Goal: Task Accomplishment & Management: Use online tool/utility

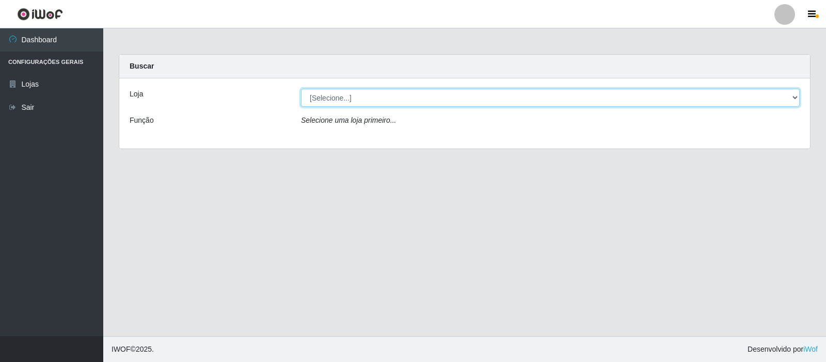
click at [794, 97] on select "[Selecione...] Rede Compras Supermercados - LOJA 3" at bounding box center [550, 98] width 499 height 18
select select "162"
click at [301, 89] on select "[Selecione...] Rede Compras Supermercados - LOJA 3" at bounding box center [550, 98] width 499 height 18
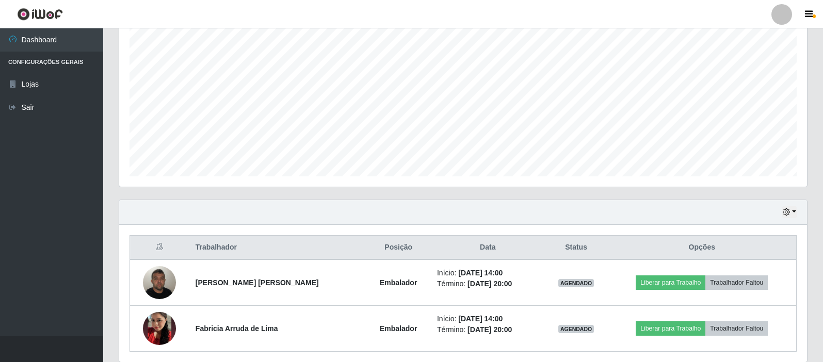
scroll to position [206, 0]
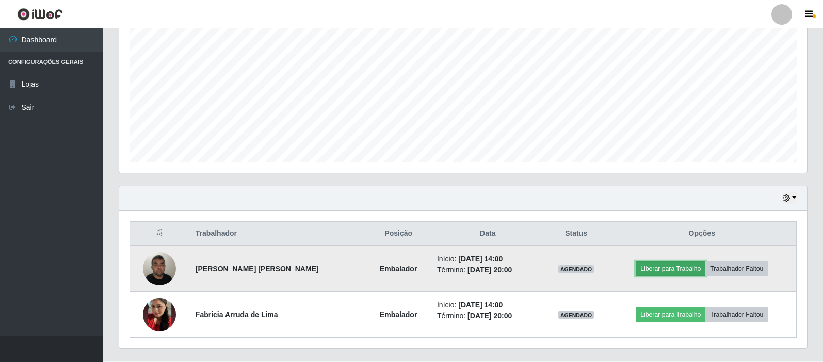
click at [653, 269] on button "Liberar para Trabalho" at bounding box center [671, 269] width 70 height 14
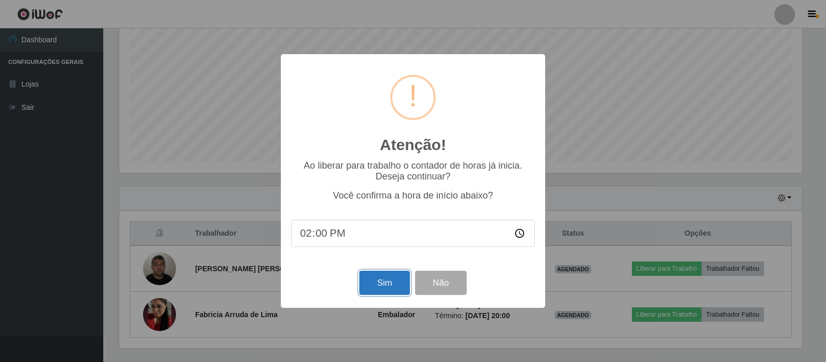
click at [391, 286] on button "Sim" at bounding box center [384, 283] width 50 height 24
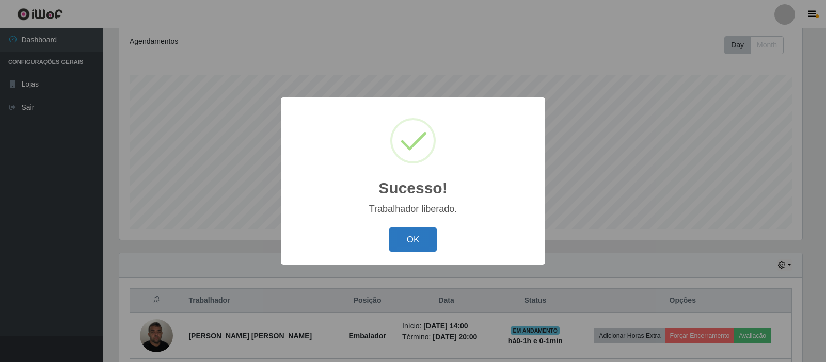
click at [413, 241] on button "OK" at bounding box center [413, 240] width 48 height 24
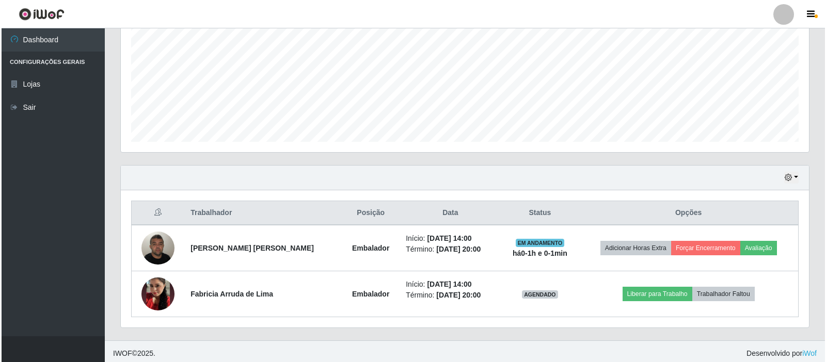
scroll to position [231, 0]
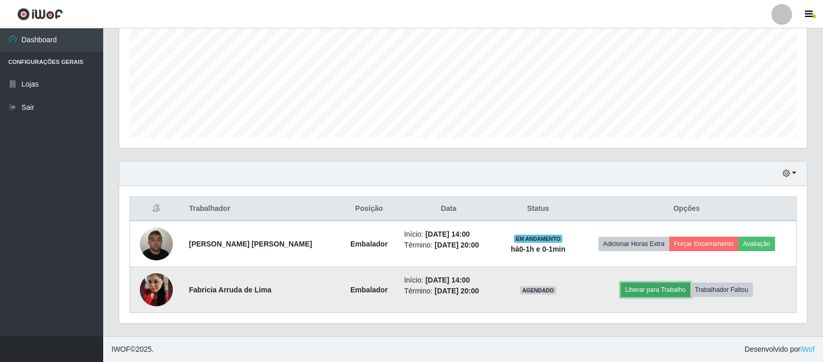
click at [664, 288] on button "Liberar para Trabalho" at bounding box center [656, 290] width 70 height 14
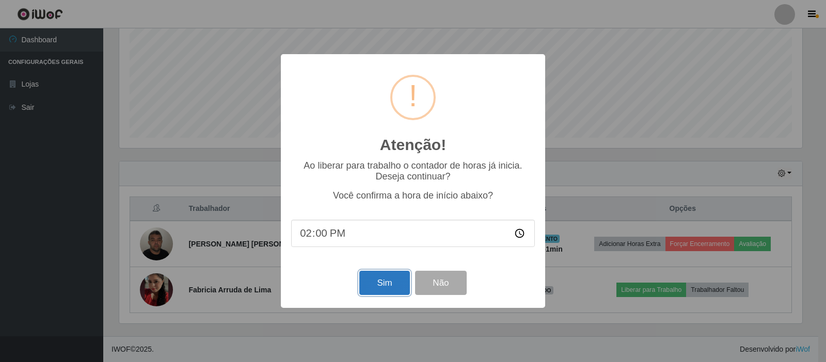
click at [389, 284] on button "Sim" at bounding box center [384, 283] width 50 height 24
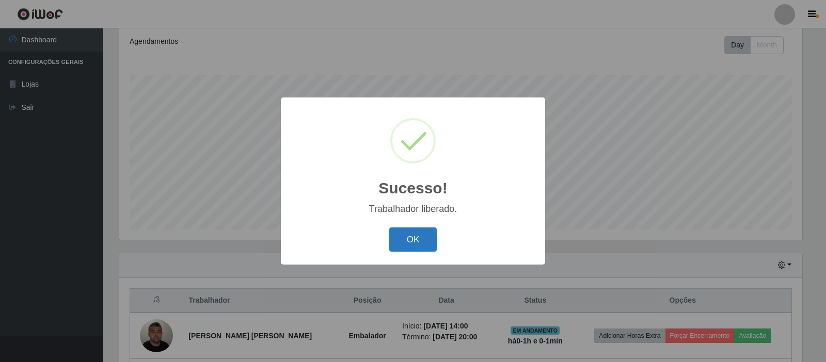
click at [420, 239] on button "OK" at bounding box center [413, 240] width 48 height 24
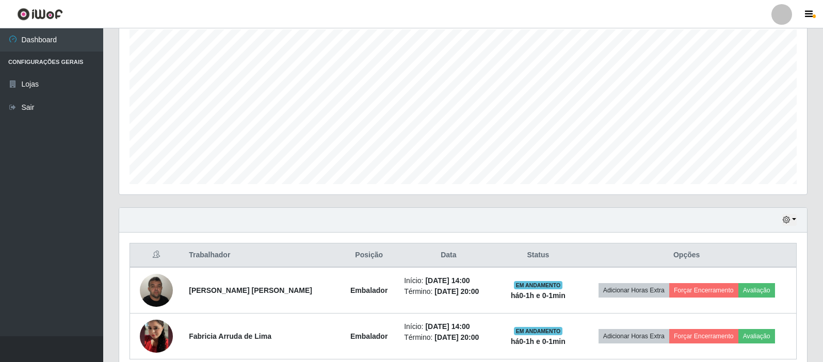
scroll to position [231, 0]
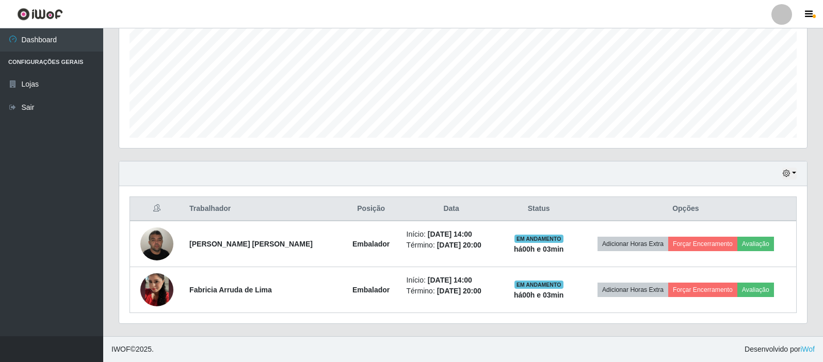
click at [51, 233] on ul "Dashboard Configurações Gerais Lojas Sair" at bounding box center [51, 182] width 103 height 308
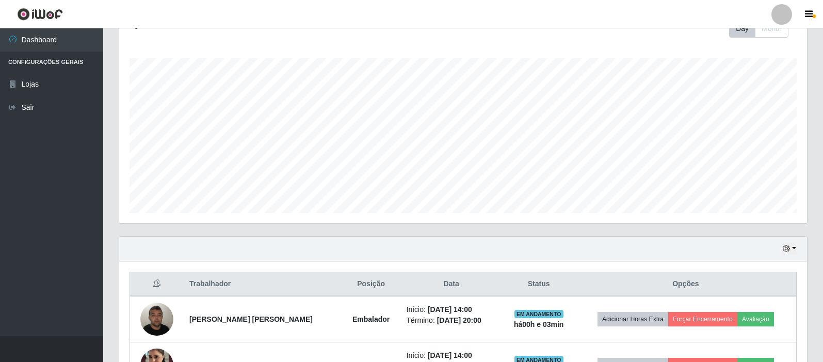
scroll to position [0, 0]
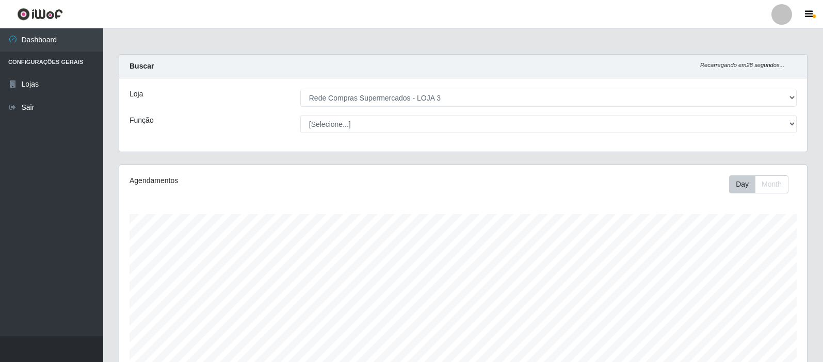
select select "162"
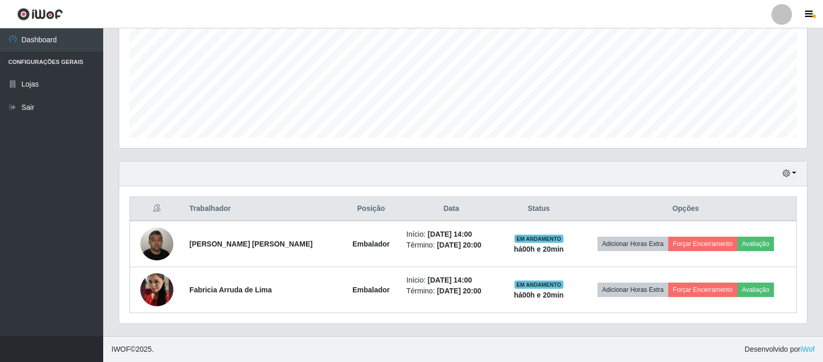
scroll to position [214, 688]
